Goal: Information Seeking & Learning: Learn about a topic

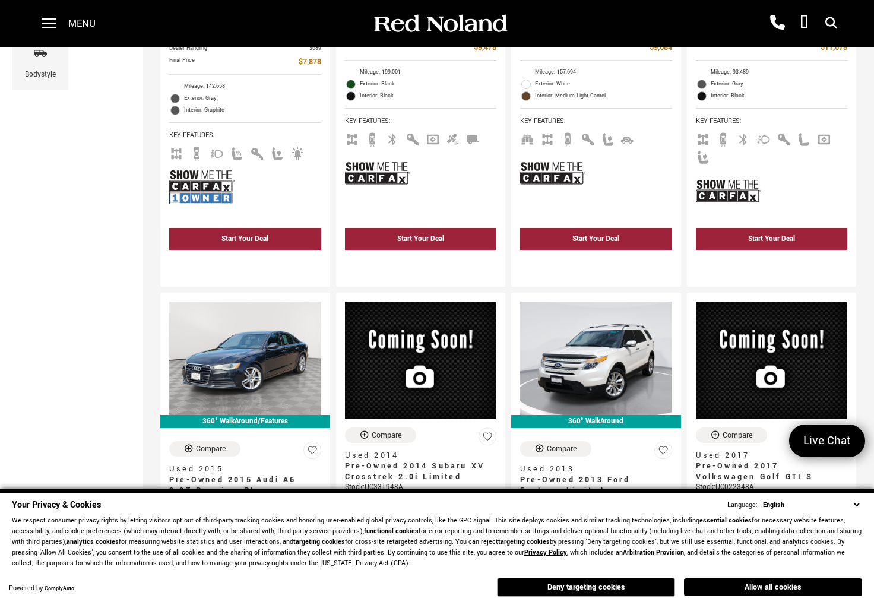
scroll to position [456, 0]
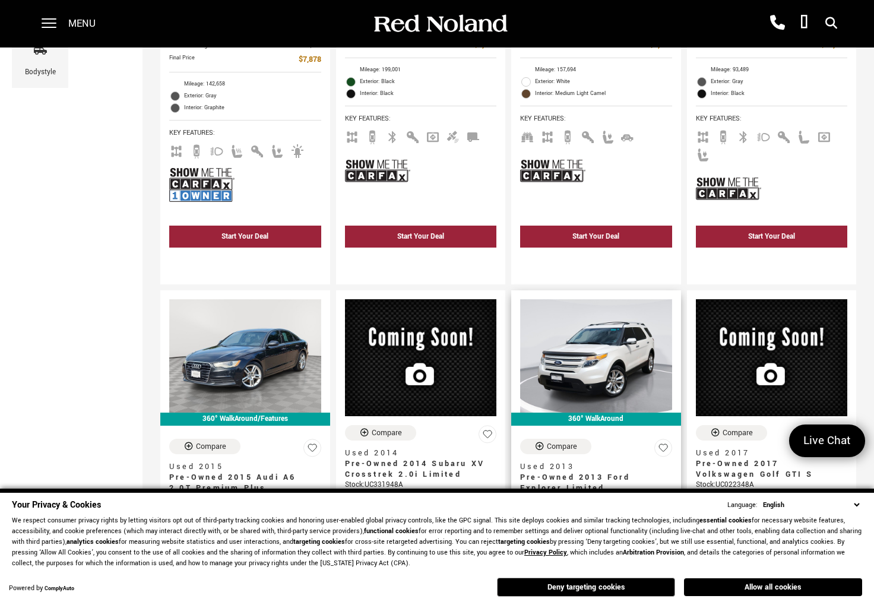
drag, startPoint x: 578, startPoint y: 585, endPoint x: 568, endPoint y: 585, distance: 10.1
click at [577, 586] on button "Deny targeting cookies" at bounding box center [586, 587] width 178 height 19
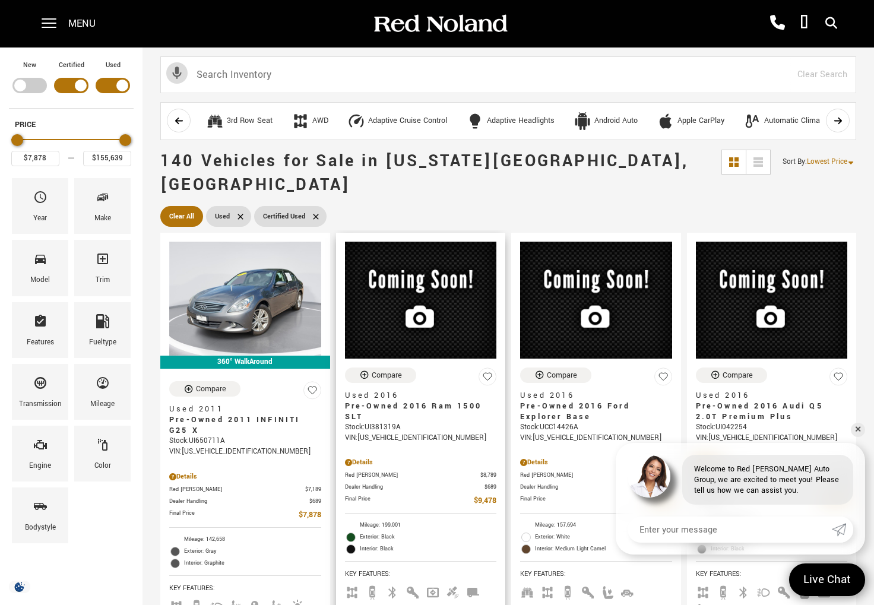
scroll to position [0, 0]
click at [862, 431] on link "✕" at bounding box center [858, 430] width 14 height 14
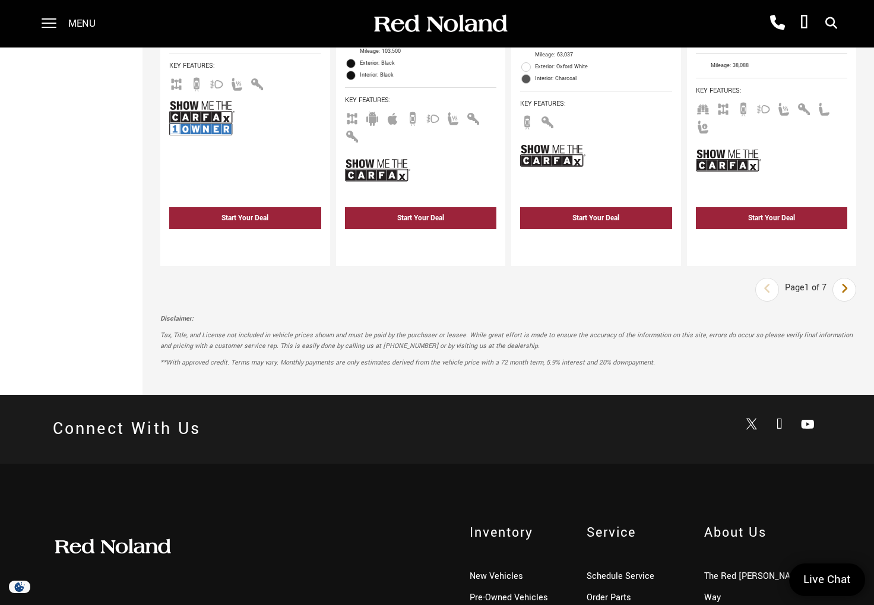
scroll to position [2601, 0]
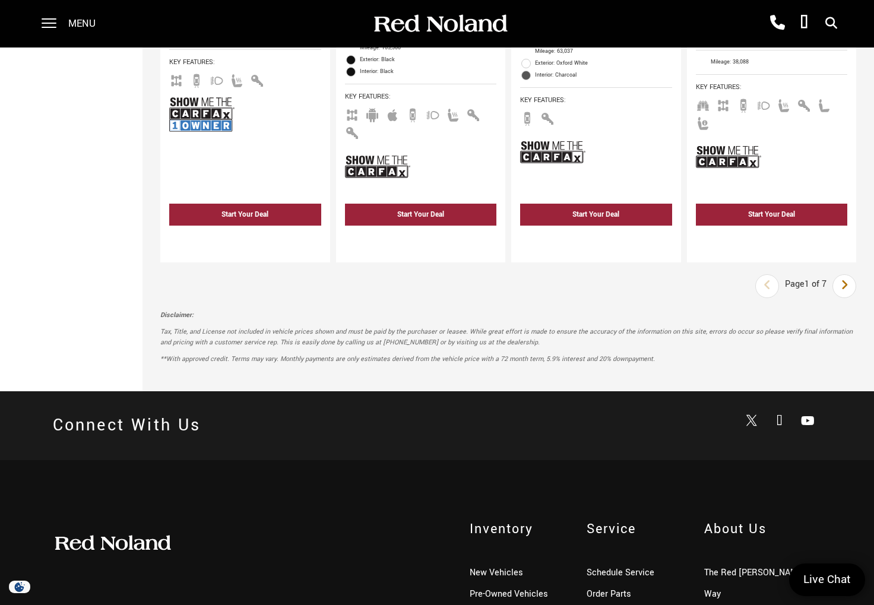
click at [846, 295] on icon "next page" at bounding box center [845, 285] width 8 height 19
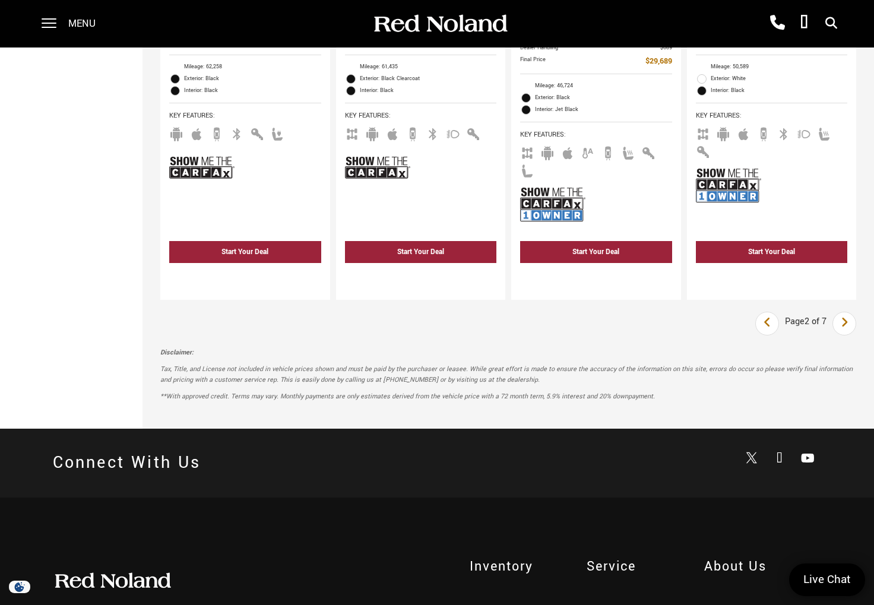
scroll to position [2609, 0]
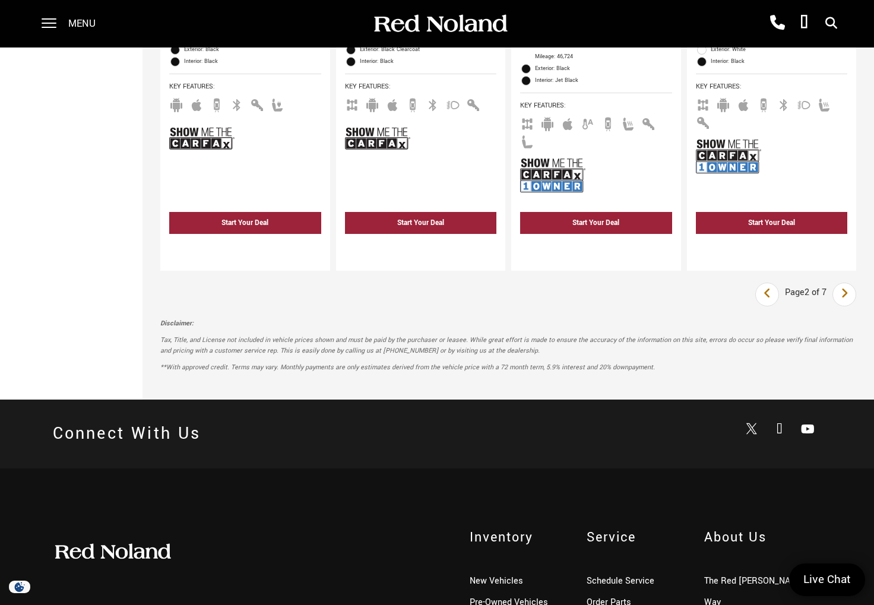
click at [843, 303] on icon "next page" at bounding box center [845, 293] width 8 height 19
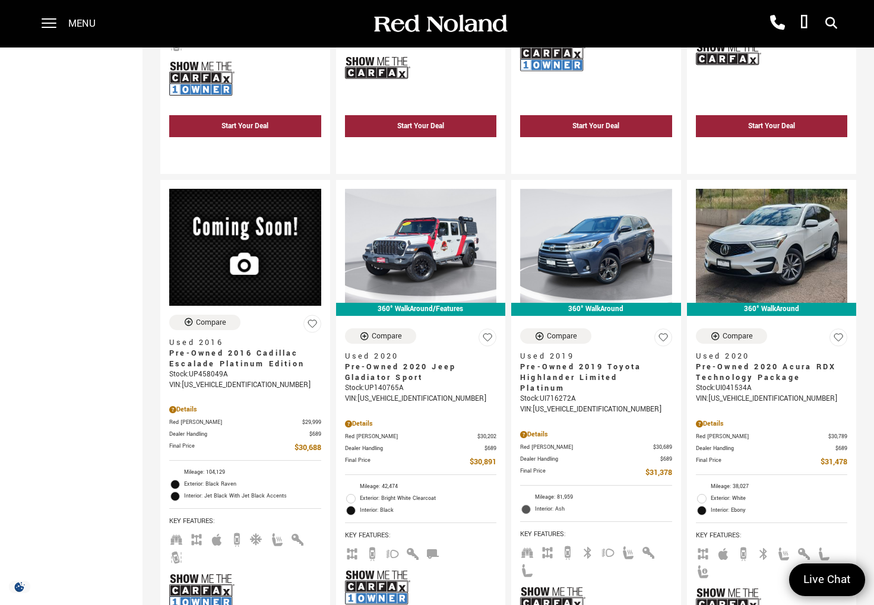
scroll to position [594, 0]
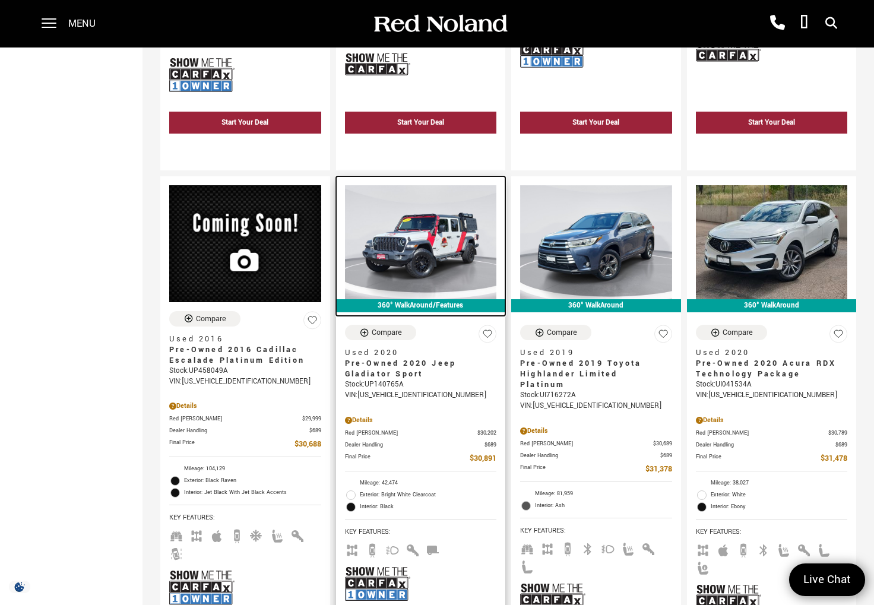
drag, startPoint x: 394, startPoint y: 290, endPoint x: 394, endPoint y: 306, distance: 16.0
click at [394, 290] on img at bounding box center [421, 242] width 152 height 114
